Goal: Information Seeking & Learning: Learn about a topic

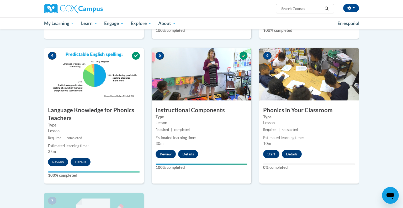
scroll to position [300, 0]
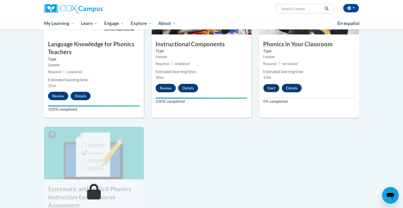
click at [270, 87] on button "Start" at bounding box center [271, 88] width 16 height 8
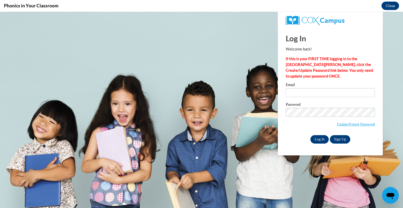
scroll to position [0, 0]
type input "mgrisolono@kewaskumschools.org"
click at [317, 139] on input "Log In" at bounding box center [320, 139] width 18 height 8
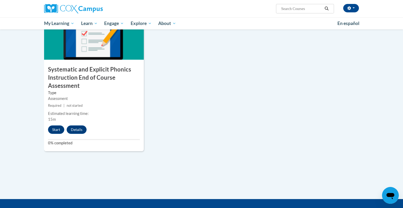
scroll to position [420, 0]
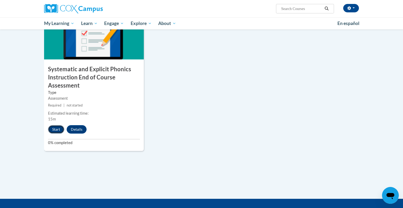
click at [57, 131] on button "Start" at bounding box center [56, 129] width 16 height 8
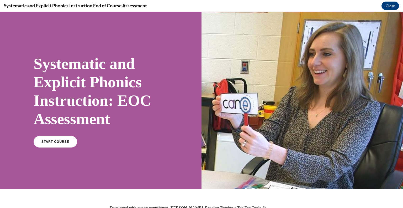
scroll to position [0, 0]
click at [55, 140] on span "START COURSE" at bounding box center [55, 142] width 29 height 4
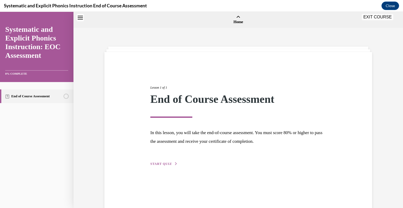
scroll to position [16, 0]
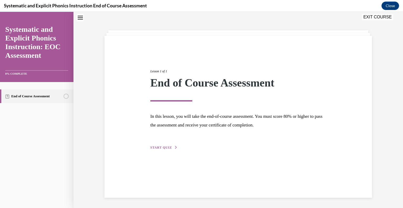
click at [170, 145] on span "START QUIZ" at bounding box center [161, 147] width 22 height 4
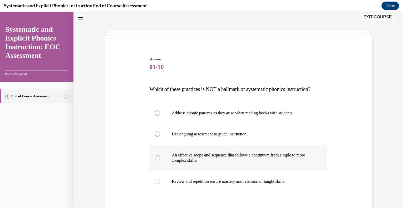
click at [159, 156] on div at bounding box center [157, 157] width 5 height 5
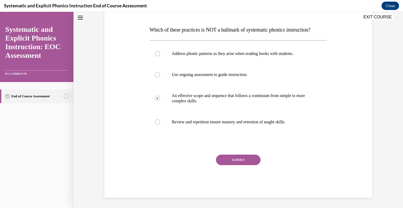
click at [236, 159] on button "SUBMIT" at bounding box center [238, 159] width 45 height 11
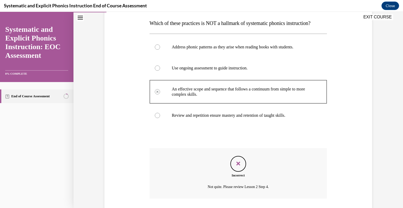
scroll to position [82, 0]
click at [237, 168] on div "Feedback" at bounding box center [239, 164] width 16 height 16
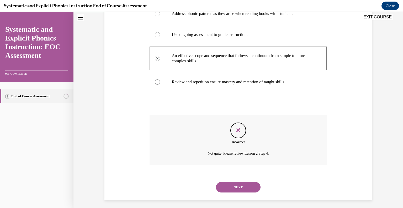
scroll to position [116, 0]
click at [237, 188] on button "NEXT" at bounding box center [238, 186] width 45 height 11
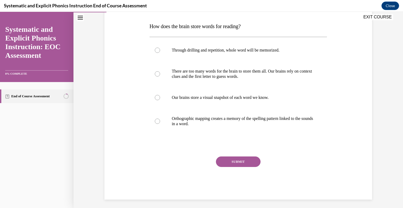
scroll to position [81, 0]
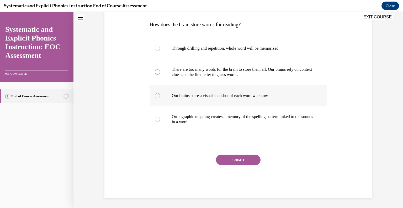
drag, startPoint x: 156, startPoint y: 95, endPoint x: 159, endPoint y: 94, distance: 2.8
click at [157, 95] on div at bounding box center [157, 95] width 5 height 5
click at [227, 157] on button "SUBMIT" at bounding box center [238, 159] width 45 height 11
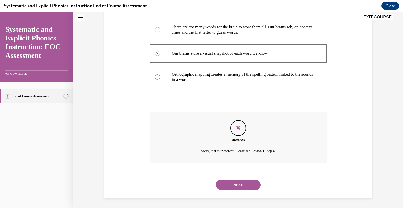
scroll to position [123, 0]
click at [245, 184] on button "NEXT" at bounding box center [238, 184] width 45 height 11
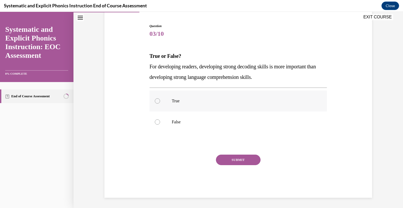
click at [155, 103] on div at bounding box center [239, 100] width 178 height 21
click at [230, 162] on button "SUBMIT" at bounding box center [238, 159] width 45 height 11
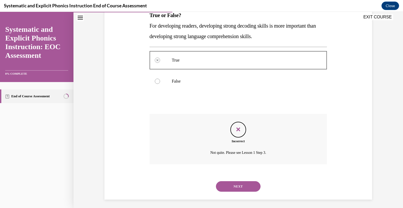
scroll to position [92, 0]
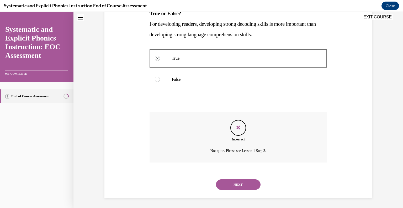
click at [247, 184] on button "NEXT" at bounding box center [238, 184] width 45 height 11
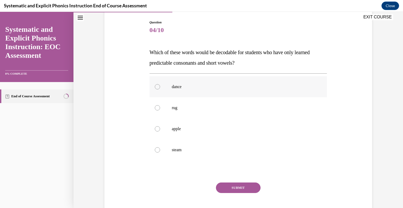
scroll to position [54, 0]
click at [159, 107] on div at bounding box center [157, 106] width 5 height 5
click at [234, 185] on button "SUBMIT" at bounding box center [238, 187] width 45 height 11
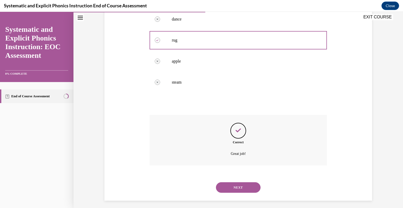
scroll to position [123, 0]
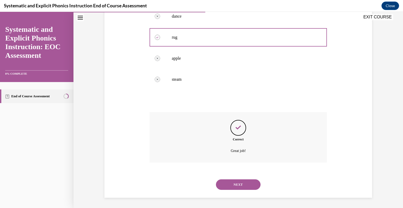
click at [240, 186] on button "NEXT" at bounding box center [238, 184] width 45 height 11
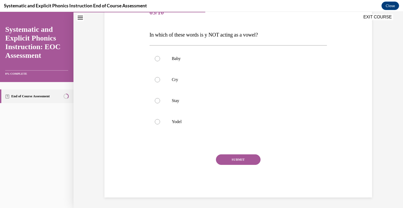
scroll to position [58, 0]
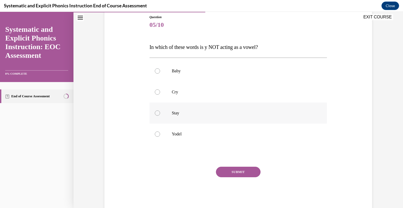
click at [174, 115] on p "Stay" at bounding box center [243, 112] width 142 height 5
click at [230, 172] on button "SUBMIT" at bounding box center [238, 171] width 45 height 11
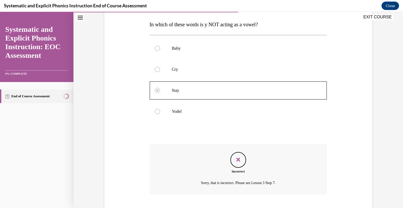
scroll to position [113, 0]
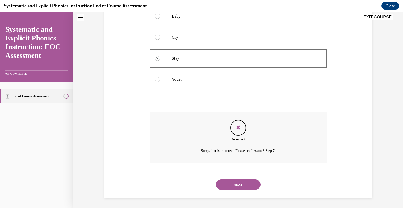
drag, startPoint x: 242, startPoint y: 186, endPoint x: 242, endPoint y: 181, distance: 5.3
click at [242, 185] on button "NEXT" at bounding box center [238, 184] width 45 height 11
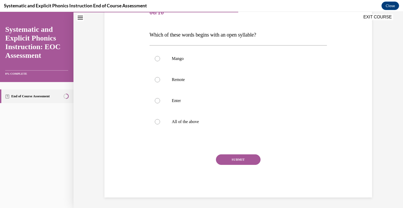
scroll to position [58, 0]
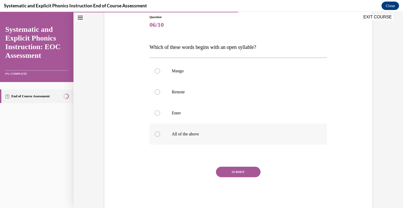
drag, startPoint x: 158, startPoint y: 136, endPoint x: 169, endPoint y: 135, distance: 10.5
click at [161, 134] on div at bounding box center [239, 133] width 178 height 21
click at [231, 171] on button "SUBMIT" at bounding box center [238, 171] width 45 height 11
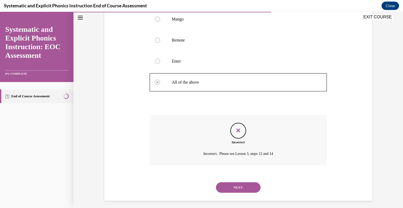
scroll to position [113, 0]
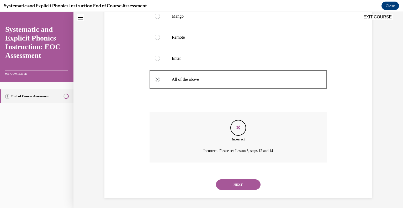
click at [235, 184] on button "NEXT" at bounding box center [238, 184] width 45 height 11
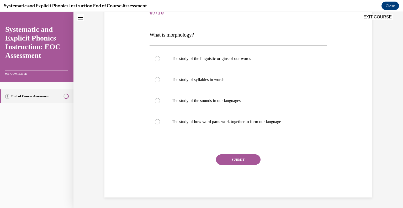
scroll to position [58, 0]
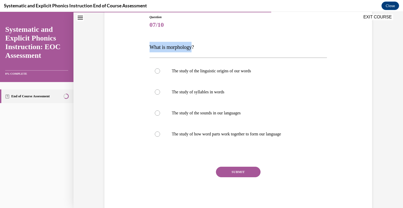
drag, startPoint x: 195, startPoint y: 47, endPoint x: 145, endPoint y: 51, distance: 50.8
click at [145, 51] on div "Question 07/10 What is morphology? The study of the linguistic origins of our w…" at bounding box center [238, 104] width 270 height 211
copy span "What is morphology"
drag, startPoint x: 160, startPoint y: 69, endPoint x: 167, endPoint y: 70, distance: 7.2
click at [160, 68] on div at bounding box center [239, 70] width 178 height 21
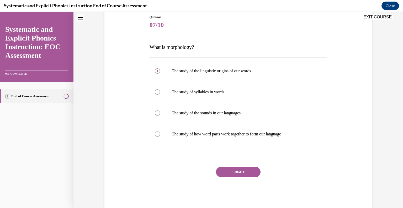
click at [242, 173] on button "SUBMIT" at bounding box center [238, 171] width 45 height 11
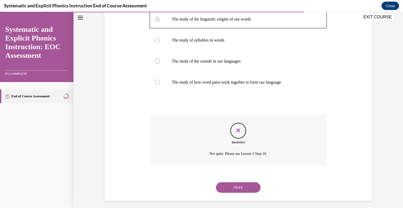
scroll to position [113, 0]
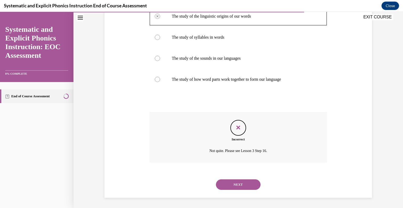
click at [243, 182] on button "NEXT" at bounding box center [238, 184] width 45 height 11
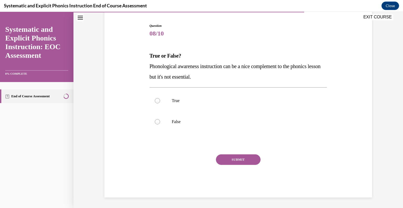
scroll to position [49, 0]
drag, startPoint x: 154, startPoint y: 101, endPoint x: 190, endPoint y: 130, distance: 45.8
click at [155, 101] on div at bounding box center [239, 100] width 178 height 21
click at [223, 160] on button "SUBMIT" at bounding box center [238, 159] width 45 height 11
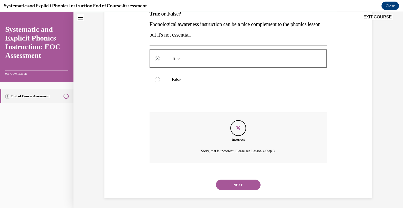
scroll to position [92, 0]
drag, startPoint x: 229, startPoint y: 183, endPoint x: 231, endPoint y: 177, distance: 6.3
click at [231, 180] on button "NEXT" at bounding box center [238, 184] width 45 height 11
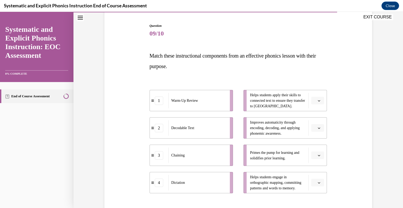
scroll to position [53, 0]
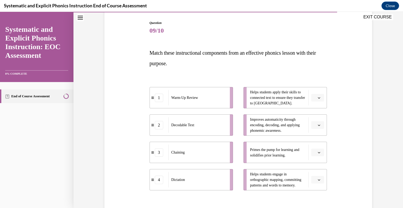
click at [320, 98] on icon "button" at bounding box center [319, 97] width 3 height 3
click at [315, 119] on span "1" at bounding box center [316, 119] width 2 height 4
click at [318, 126] on icon "button" at bounding box center [319, 125] width 3 height 3
drag, startPoint x: 318, startPoint y: 158, endPoint x: 319, endPoint y: 154, distance: 3.4
click at [318, 156] on div "2" at bounding box center [317, 157] width 13 height 11
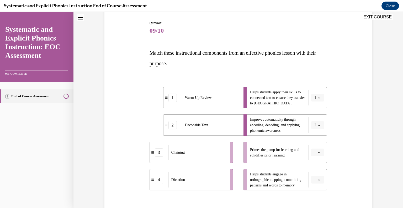
click at [321, 153] on icon "button" at bounding box center [319, 152] width 3 height 3
click at [317, 130] on div "3" at bounding box center [317, 129] width 13 height 11
click at [319, 179] on icon "button" at bounding box center [319, 179] width 2 height 1
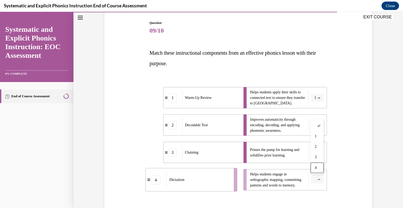
drag, startPoint x: 317, startPoint y: 168, endPoint x: 324, endPoint y: 158, distance: 12.6
click at [318, 165] on div "4" at bounding box center [317, 167] width 13 height 11
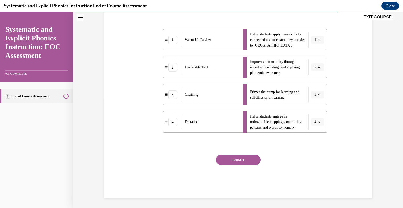
click at [234, 158] on button "SUBMIT" at bounding box center [238, 159] width 45 height 11
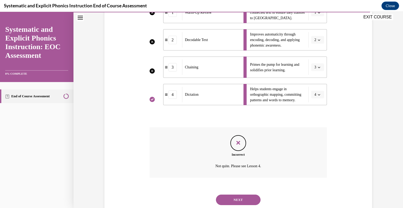
scroll to position [153, 0]
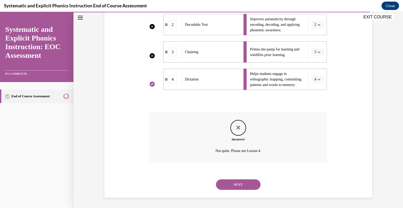
click at [247, 182] on button "NEXT" at bounding box center [238, 184] width 45 height 11
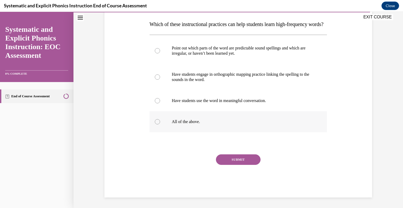
scroll to position [91, 0]
click at [174, 125] on div at bounding box center [239, 121] width 178 height 21
click at [228, 159] on button "SUBMIT" at bounding box center [238, 159] width 45 height 11
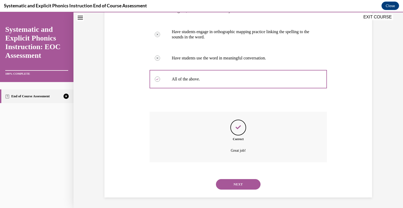
scroll to position [134, 0]
click at [239, 184] on button "NEXT" at bounding box center [238, 184] width 45 height 11
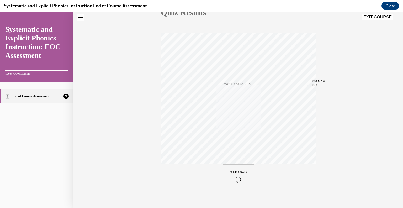
scroll to position [68, 0]
click at [380, 17] on button "EXIT COURSE" at bounding box center [378, 17] width 32 height 6
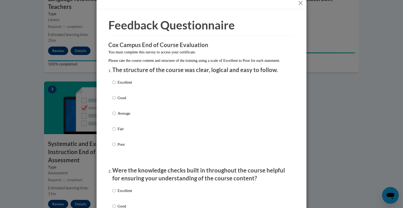
scroll to position [9, 0]
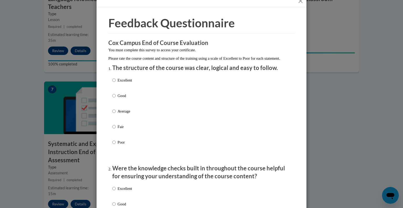
drag, startPoint x: 301, startPoint y: 2, endPoint x: 298, endPoint y: 7, distance: 5.7
click at [301, 2] on button "Close" at bounding box center [300, 1] width 7 height 7
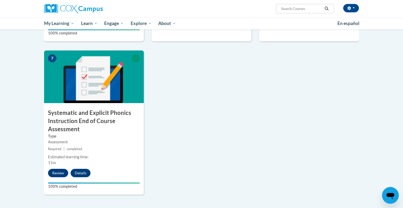
scroll to position [381, 0]
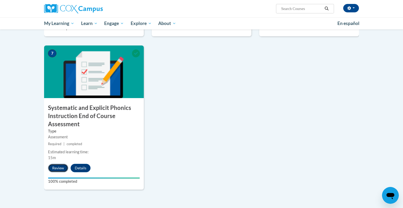
click at [58, 171] on button "Review" at bounding box center [58, 168] width 20 height 8
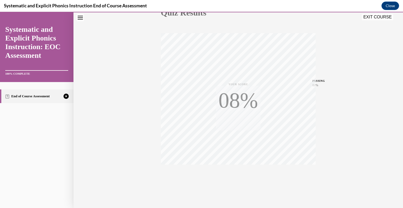
scroll to position [73, 0]
